Goal: Task Accomplishment & Management: Manage account settings

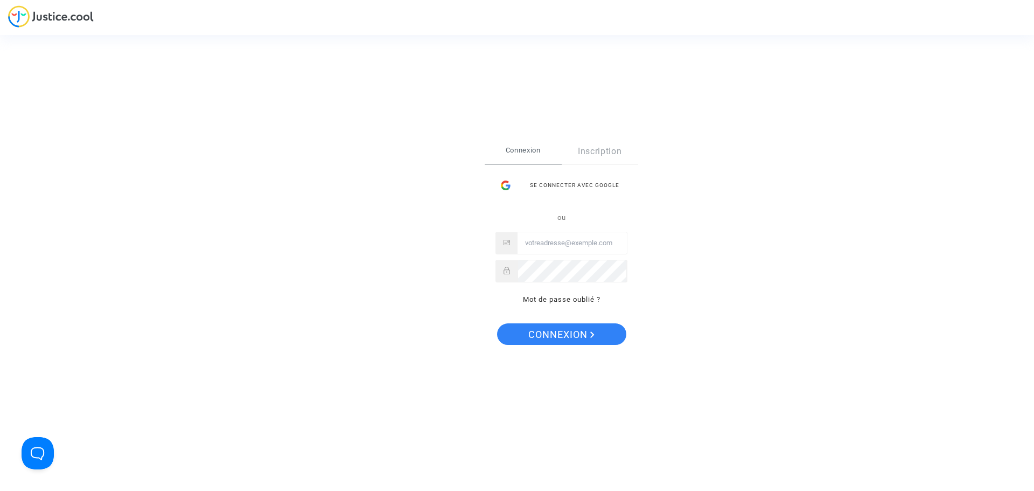
click at [599, 244] on input "Email" at bounding box center [572, 243] width 109 height 22
click at [800, 232] on div "Se connecter Connexion Inscription Se connecter avec Google ou Mot de passe oub…" at bounding box center [517, 245] width 1034 height 491
click at [591, 183] on div "Se connecter avec Google" at bounding box center [562, 186] width 132 height 22
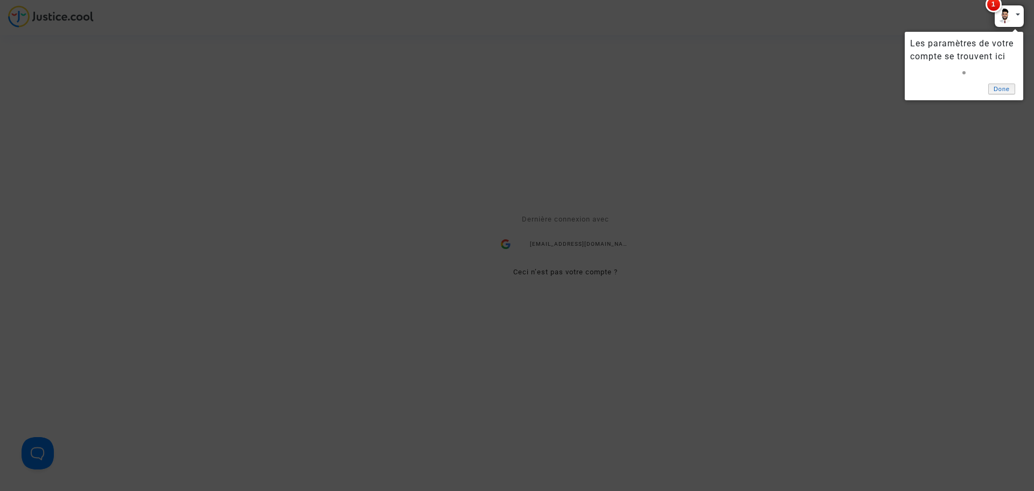
click at [1010, 88] on link "Done" at bounding box center [1002, 89] width 27 height 11
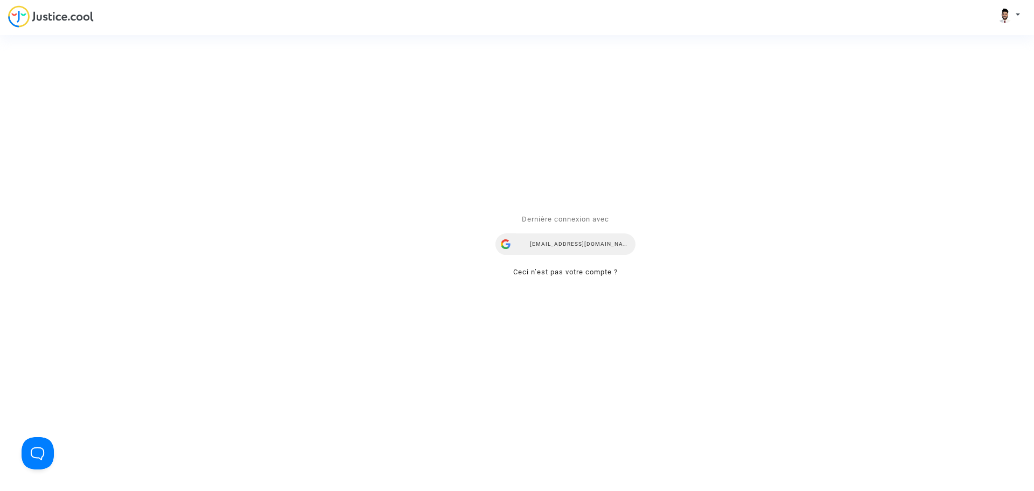
click at [572, 251] on div "ceo@digitaloutsight.com" at bounding box center [566, 244] width 140 height 22
